Goal: Task Accomplishment & Management: Use online tool/utility

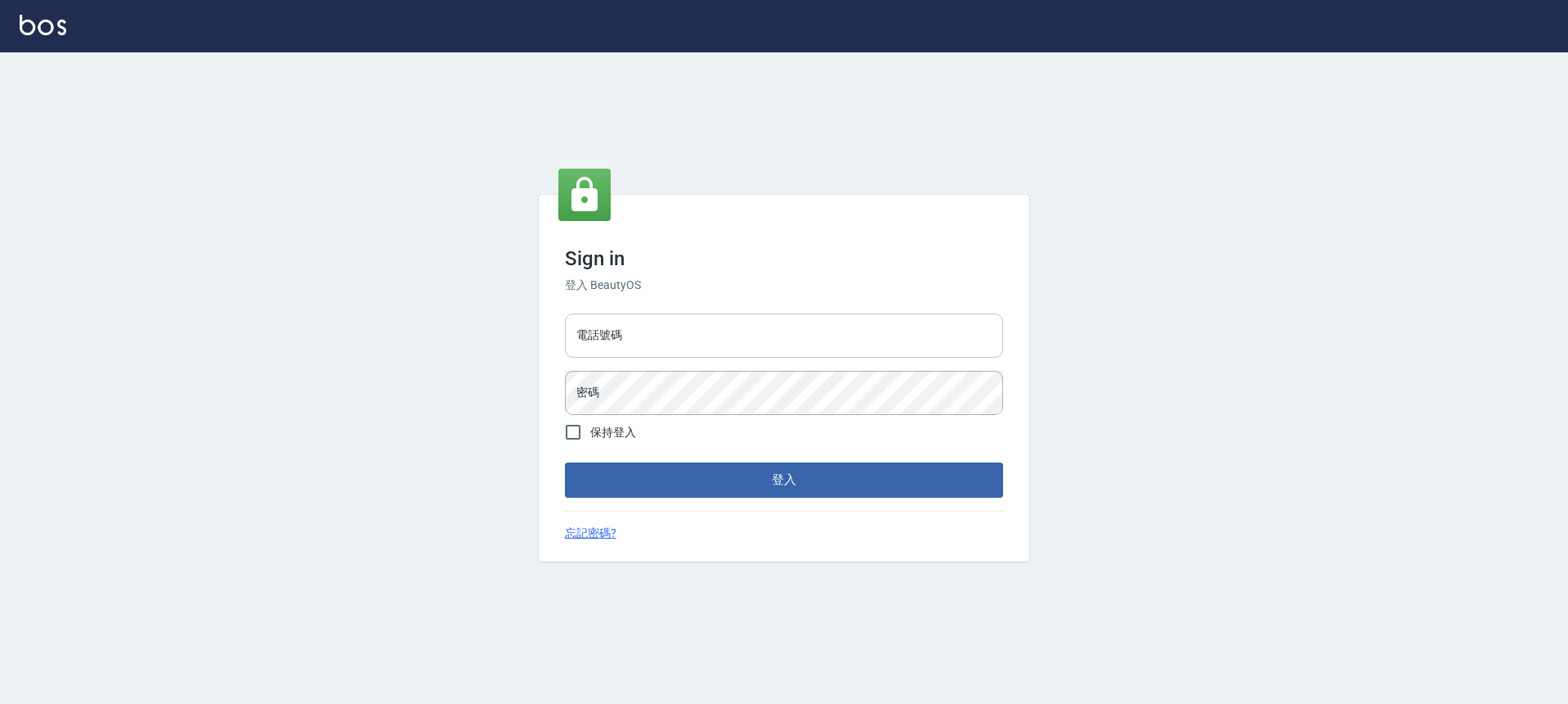
click at [622, 328] on input "電話號碼" at bounding box center [784, 335] width 439 height 44
type input "0932038180"
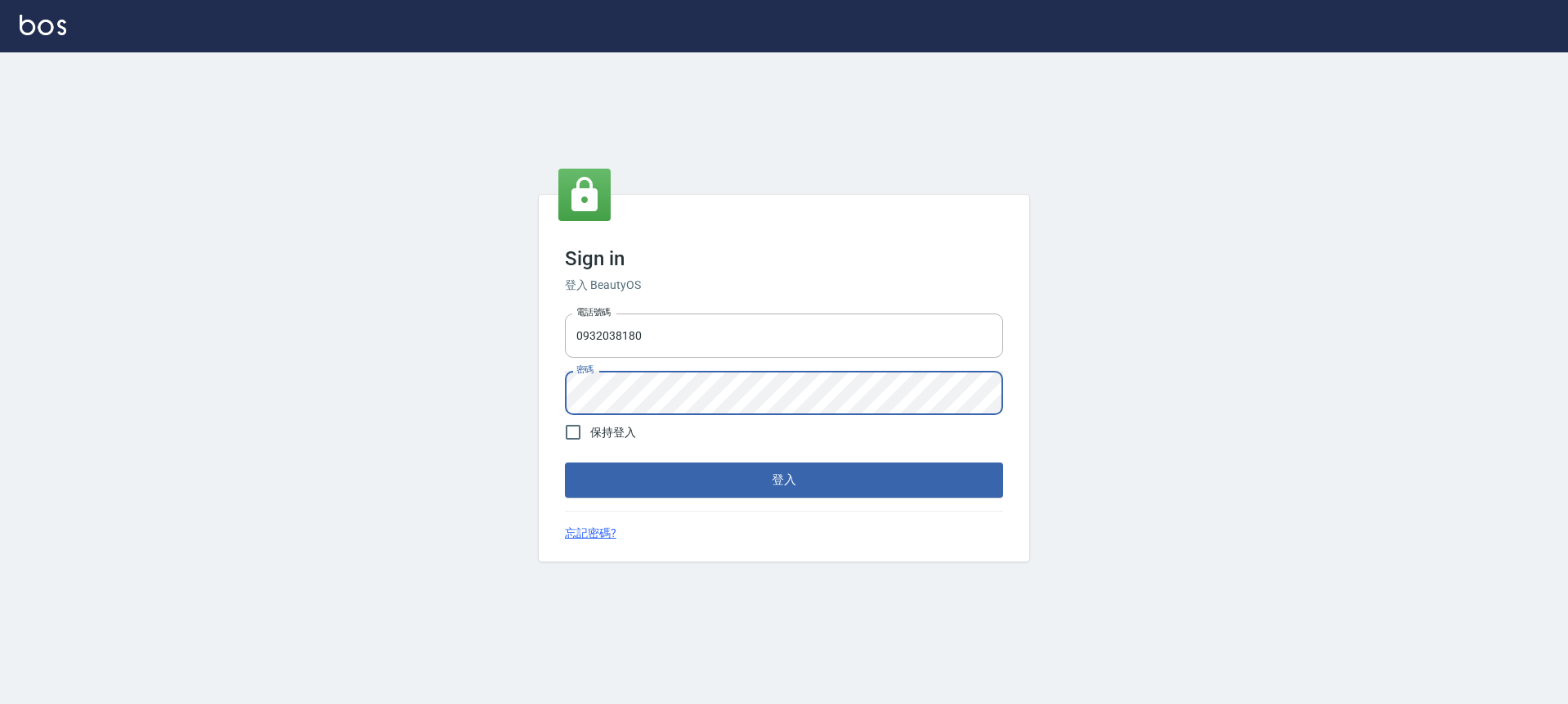
click at [565, 462] on button "登入" at bounding box center [784, 479] width 439 height 35
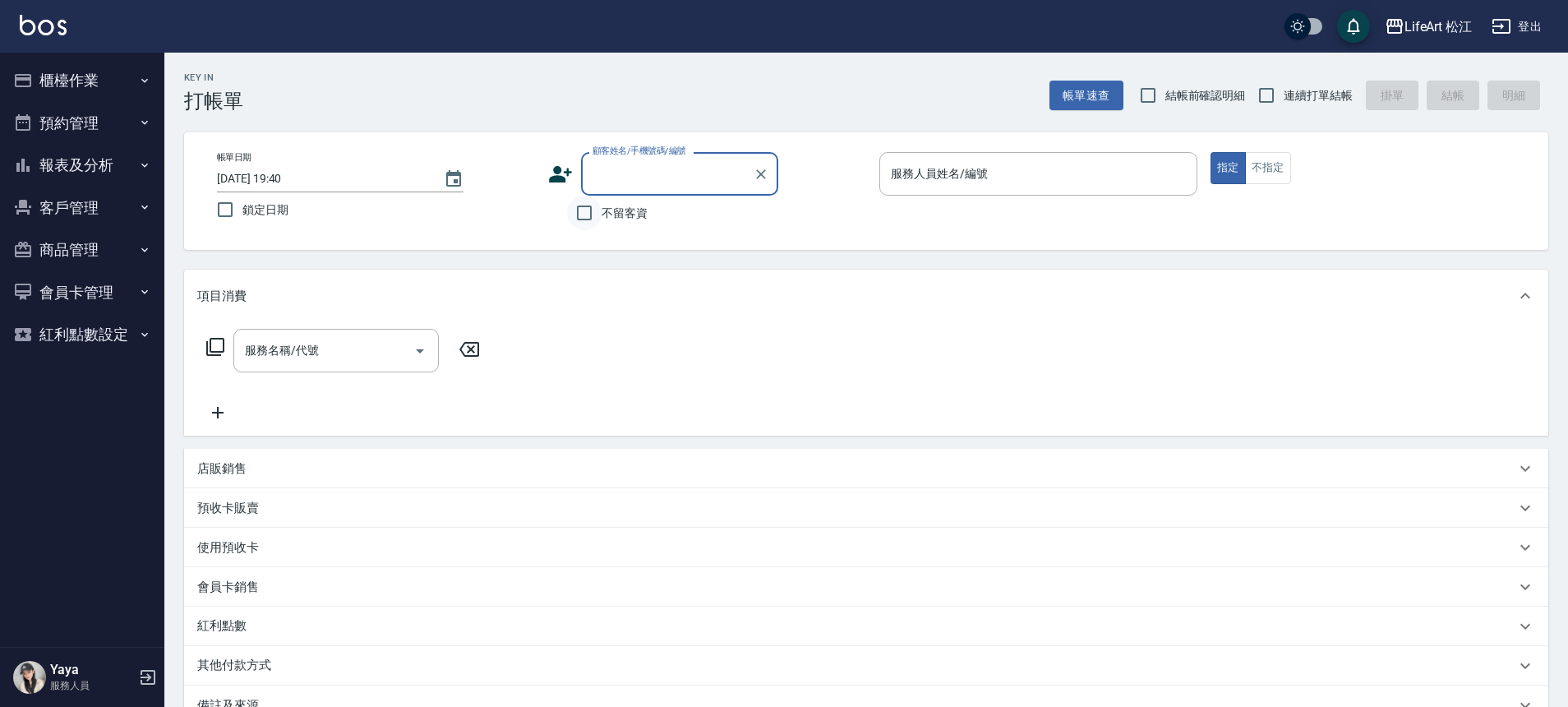
click at [594, 210] on input "不留客資" at bounding box center [584, 212] width 35 height 35
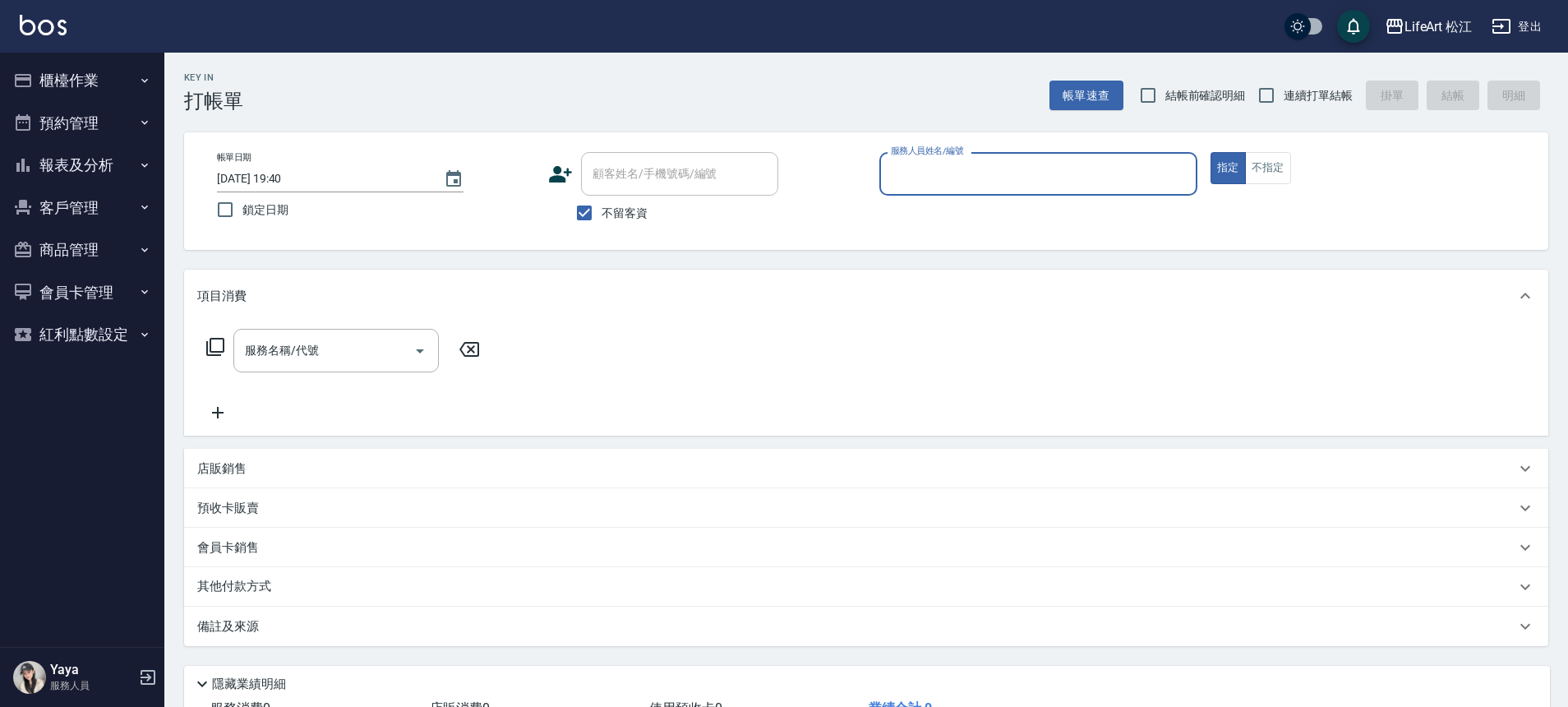
click at [978, 176] on input "服務人員姓名/編號" at bounding box center [1038, 173] width 303 height 29
click at [836, 156] on div "顧客姓名/手機號碼/編號 顧客姓名/手機號碼/編號" at bounding box center [706, 174] width 318 height 44
click at [587, 214] on input "不留客資" at bounding box center [584, 212] width 35 height 35
checkbox input "false"
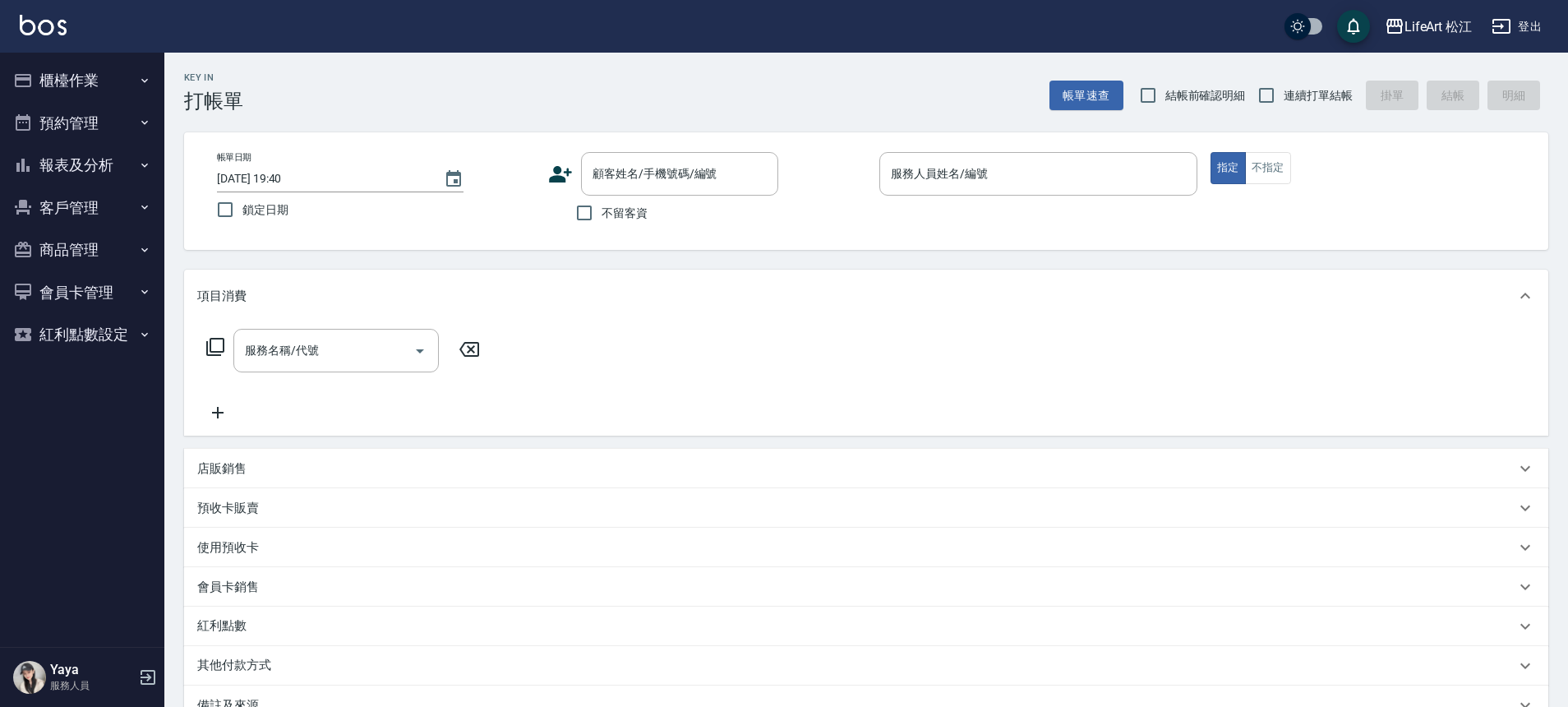
click at [659, 92] on div "Key In 打帳單 帳單速查 結帳前確認明細 連續打單結帳 掛單 結帳 明細" at bounding box center [856, 82] width 1384 height 60
click at [681, 88] on div "Key In 打帳單 帳單速查 結帳前確認明細 連續打單結帳 掛單 結帳 明細" at bounding box center [856, 82] width 1384 height 60
click at [991, 361] on div "服務名稱/代號 服務名稱/代號" at bounding box center [866, 378] width 1364 height 114
